Goal: Task Accomplishment & Management: Use online tool/utility

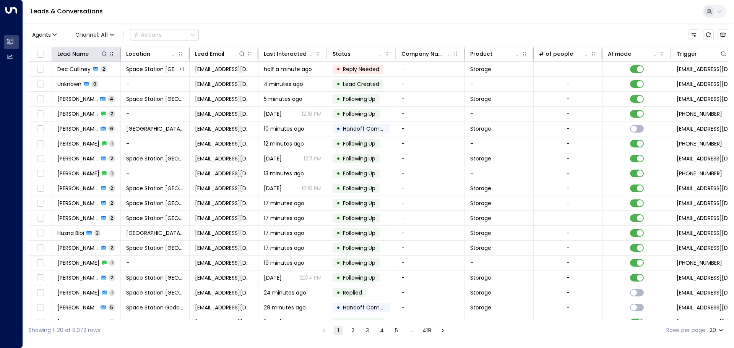
click at [108, 54] on button "button" at bounding box center [112, 54] width 8 height 8
click at [106, 57] on icon at bounding box center [104, 54] width 6 height 6
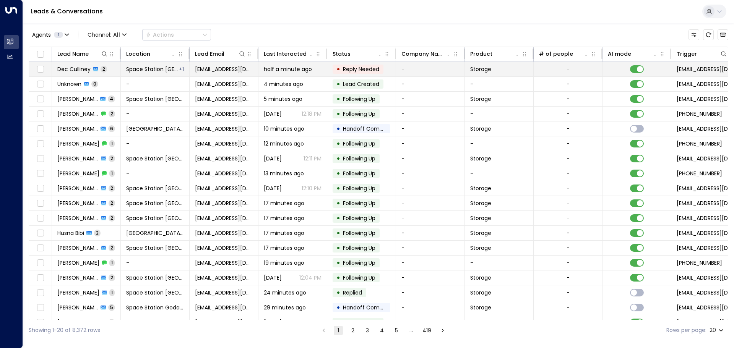
click at [290, 71] on span "half a minute ago" at bounding box center [288, 69] width 48 height 8
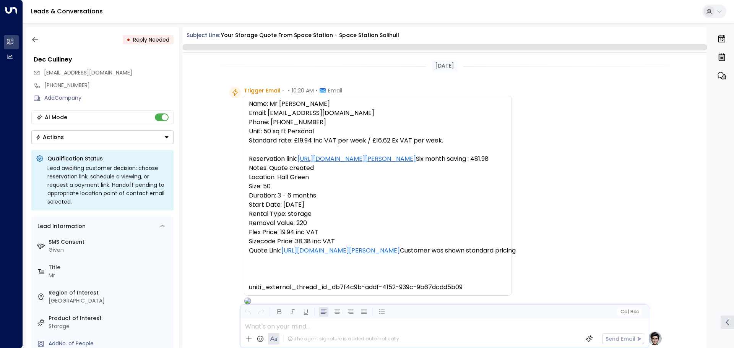
scroll to position [355, 0]
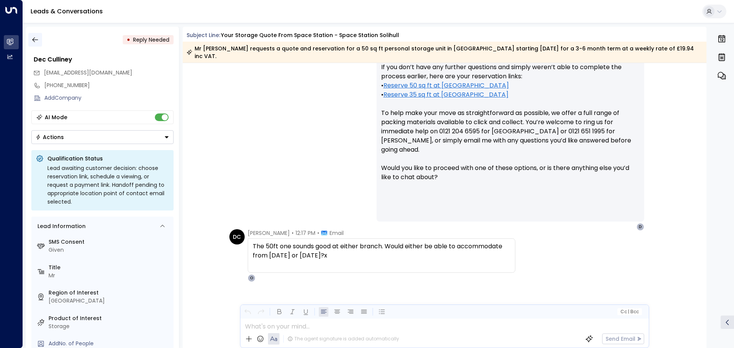
click at [36, 40] on icon "button" at bounding box center [35, 39] width 6 height 5
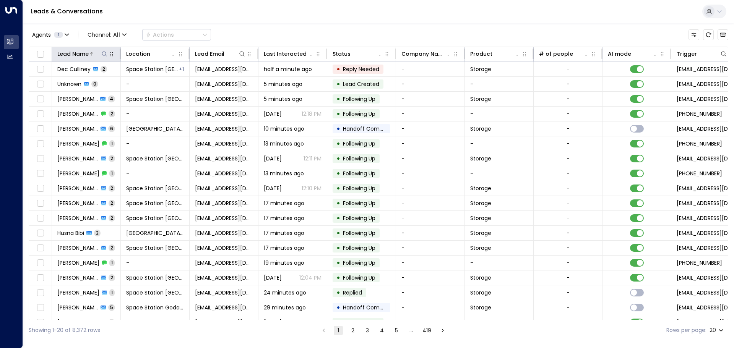
click at [98, 58] on div "Lead Name" at bounding box center [82, 53] width 51 height 9
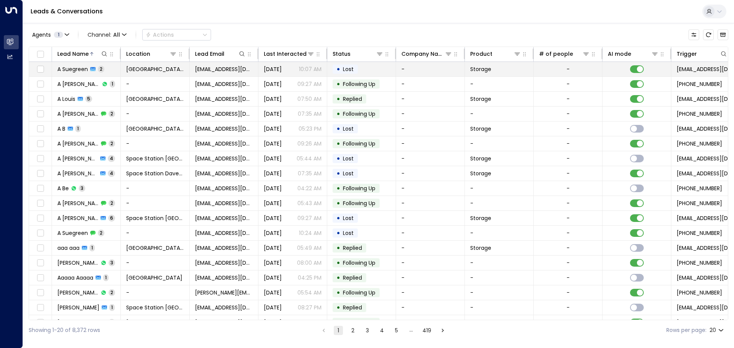
click at [114, 67] on td "A Suegreen 2" at bounding box center [86, 69] width 69 height 15
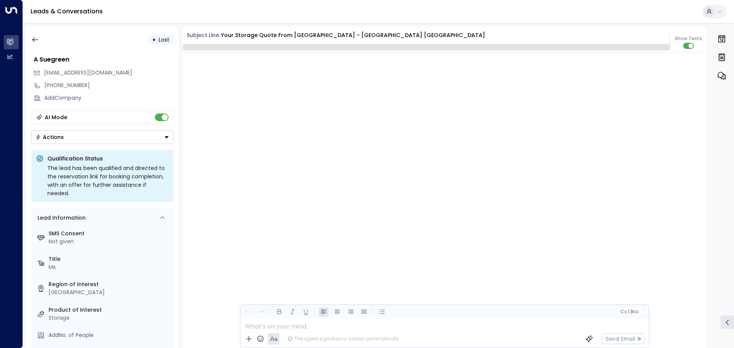
scroll to position [693, 0]
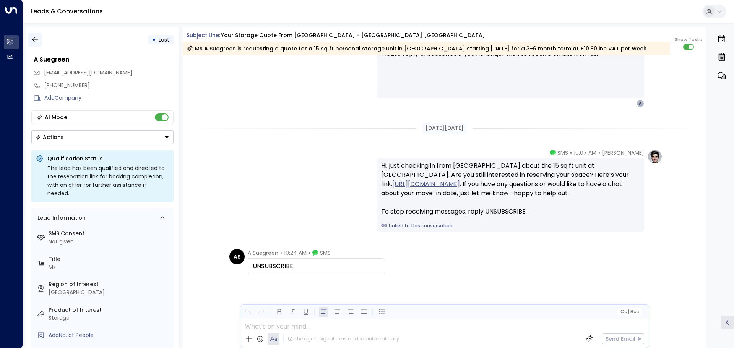
click at [29, 34] on button "button" at bounding box center [35, 40] width 14 height 14
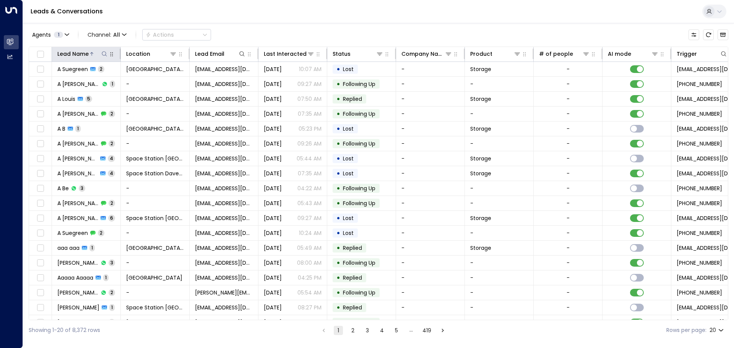
click at [106, 54] on icon at bounding box center [104, 53] width 5 height 5
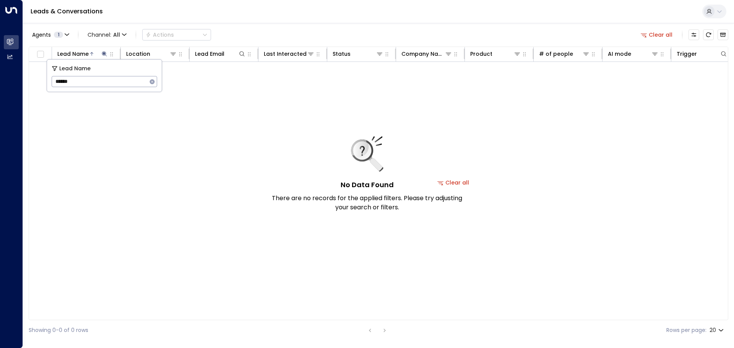
type input "******"
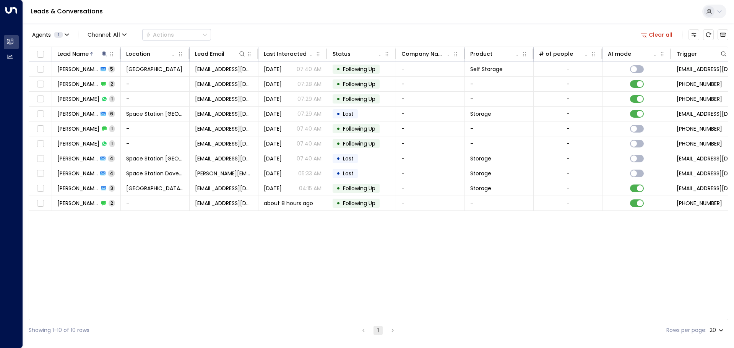
click at [467, 18] on div "Leads & Conversations" at bounding box center [378, 11] width 711 height 23
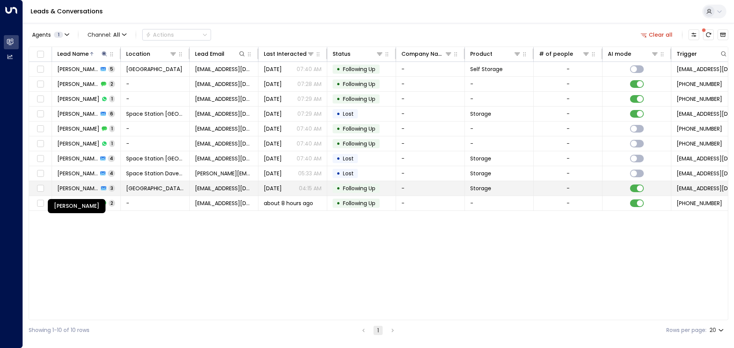
click at [97, 188] on span "[PERSON_NAME]" at bounding box center [77, 189] width 41 height 8
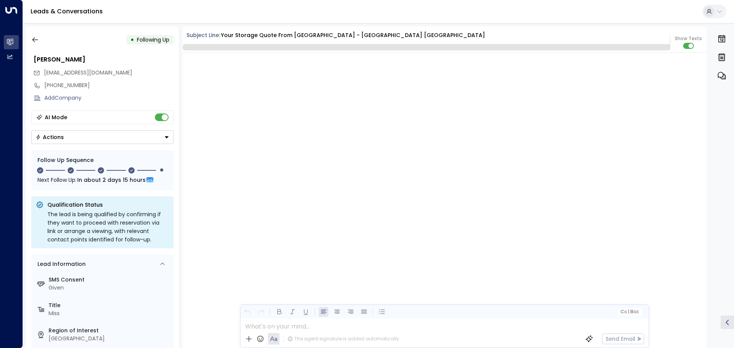
scroll to position [1245, 0]
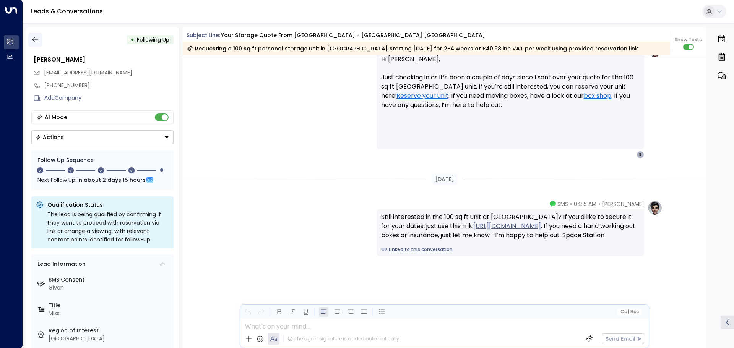
click at [30, 36] on button "button" at bounding box center [35, 40] width 14 height 14
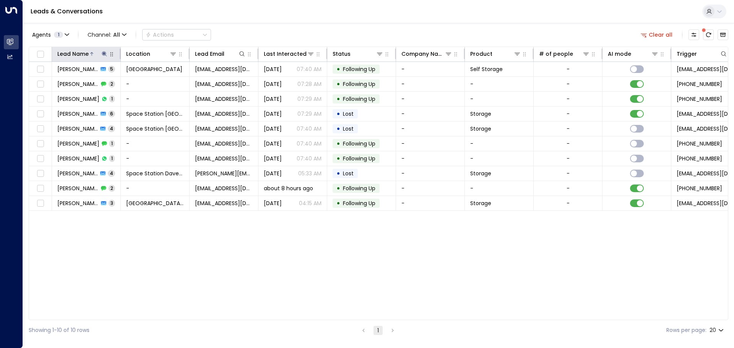
click at [104, 54] on icon at bounding box center [104, 53] width 5 height 5
click at [147, 80] on div "[GEOGRAPHIC_DATA]" at bounding box center [153, 87] width 73 height 14
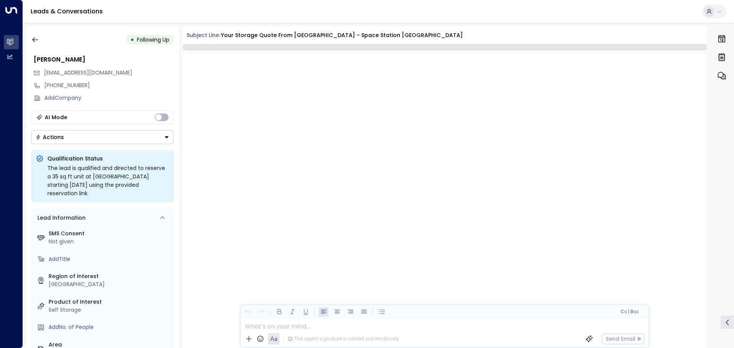
scroll to position [1177, 0]
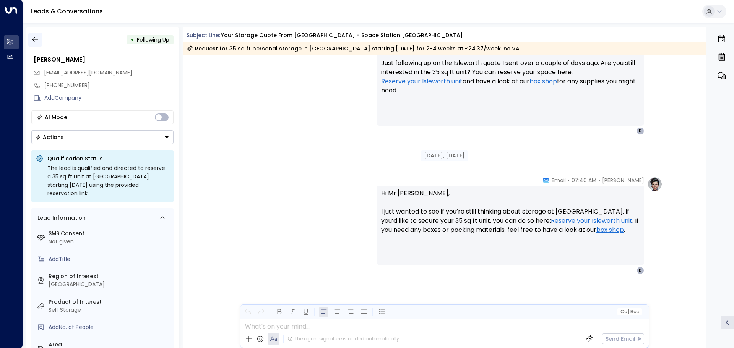
click at [37, 37] on icon "button" at bounding box center [35, 40] width 8 height 8
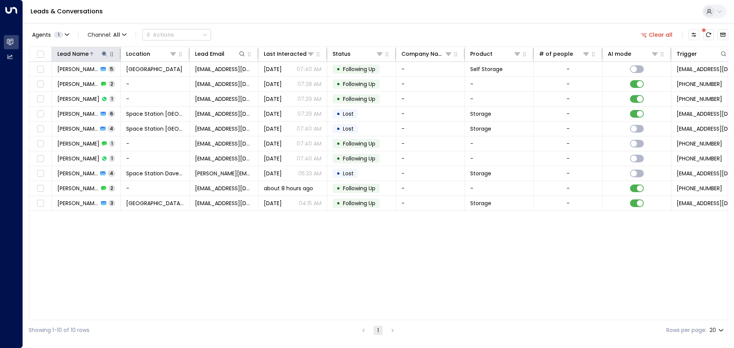
click at [105, 56] on icon at bounding box center [104, 54] width 6 height 6
click at [151, 82] on icon "button" at bounding box center [152, 81] width 5 height 5
click at [246, 53] on button "button" at bounding box center [250, 54] width 8 height 8
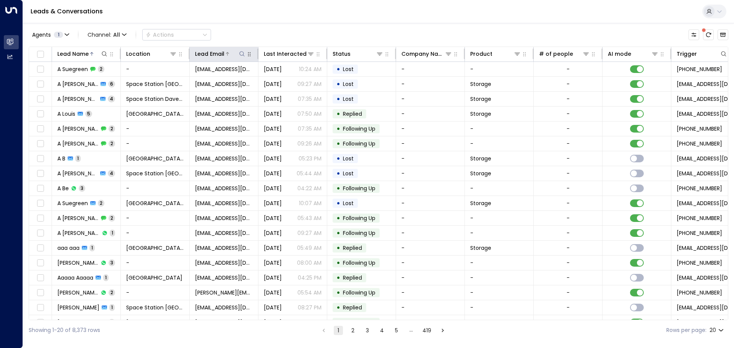
click at [242, 55] on icon at bounding box center [241, 53] width 5 height 5
type input "**********"
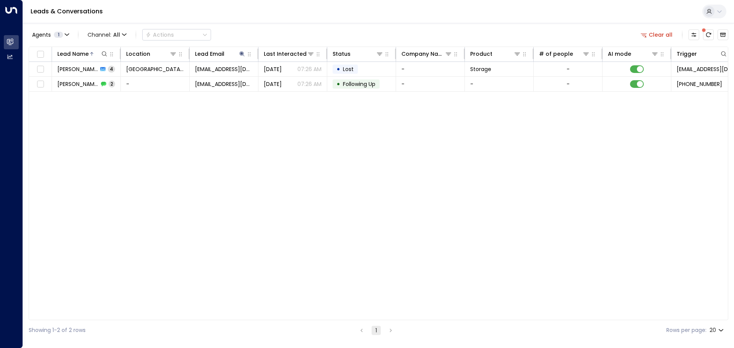
click at [285, 33] on div "Agents 1 Channel: All Actions Clear all" at bounding box center [379, 35] width 700 height 16
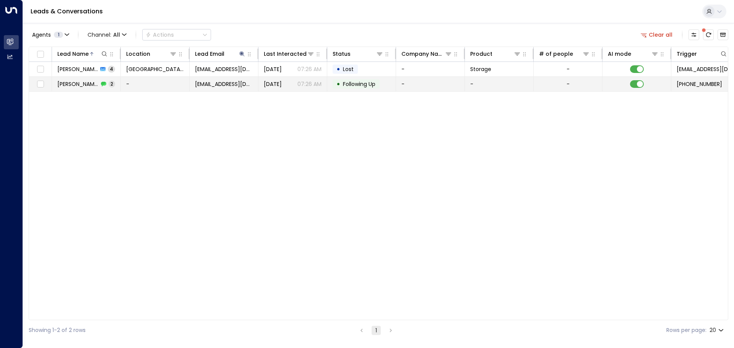
click at [230, 78] on td "[EMAIL_ADDRESS][DOMAIN_NAME]" at bounding box center [224, 84] width 69 height 15
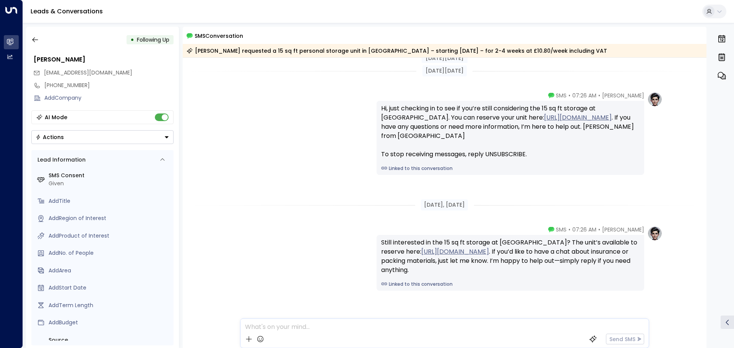
click at [30, 33] on div "• Following Up [PERSON_NAME] S [EMAIL_ADDRESS][DOMAIN_NAME] [PHONE_NUMBER] Add …" at bounding box center [102, 188] width 153 height 322
click at [33, 37] on icon "button" at bounding box center [35, 40] width 8 height 8
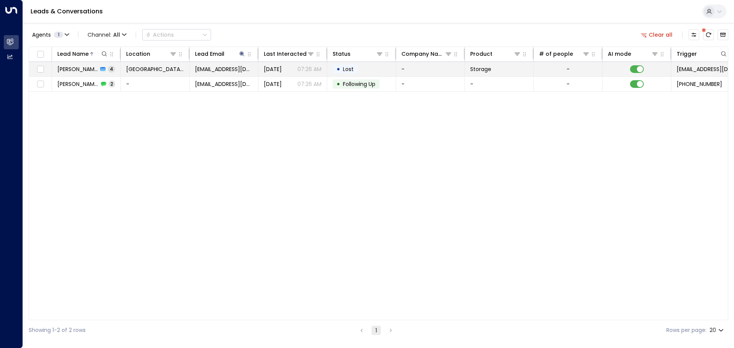
click at [188, 68] on td "[GEOGRAPHIC_DATA] [GEOGRAPHIC_DATA]" at bounding box center [155, 69] width 69 height 15
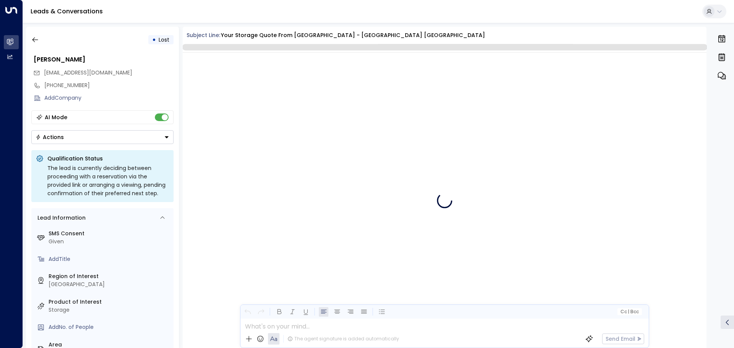
scroll to position [1531, 0]
